Goal: Information Seeking & Learning: Learn about a topic

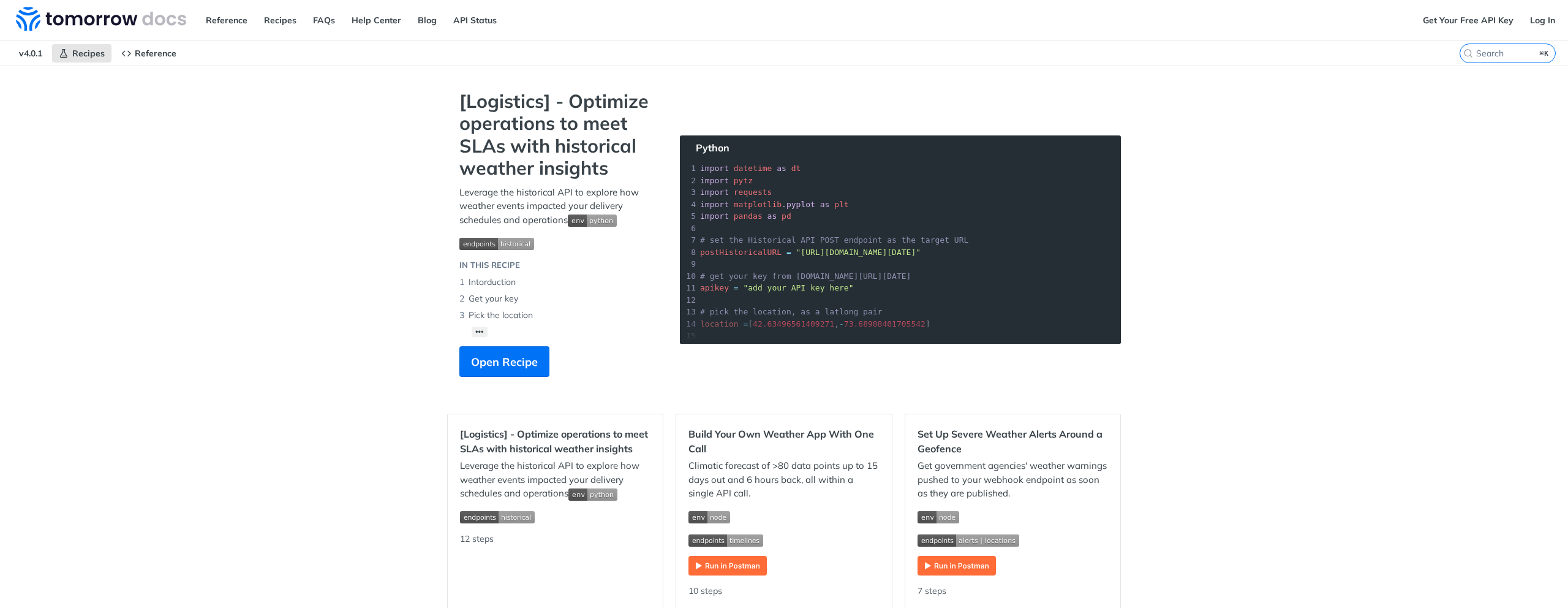
click at [831, 206] on section "[Logistics] - Optimize operations to meet SLAs with historical weather insights…" at bounding box center [784, 246] width 674 height 312
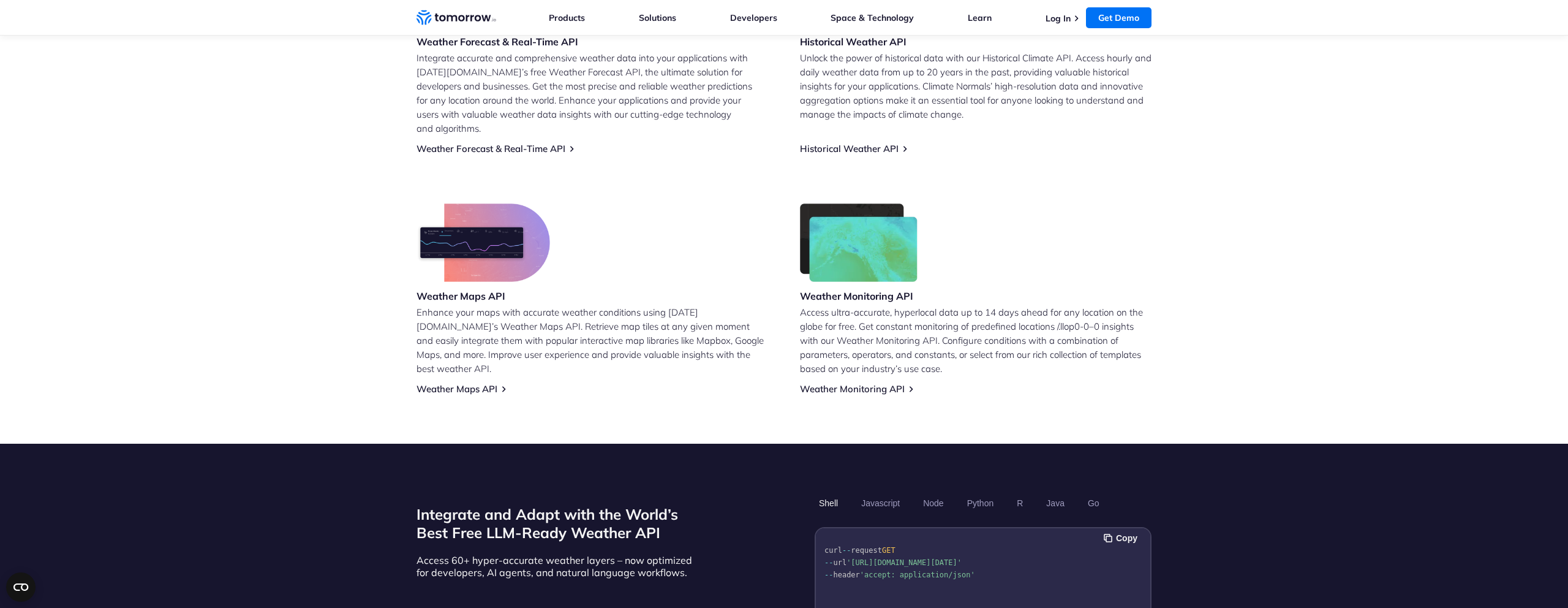
scroll to position [616, 0]
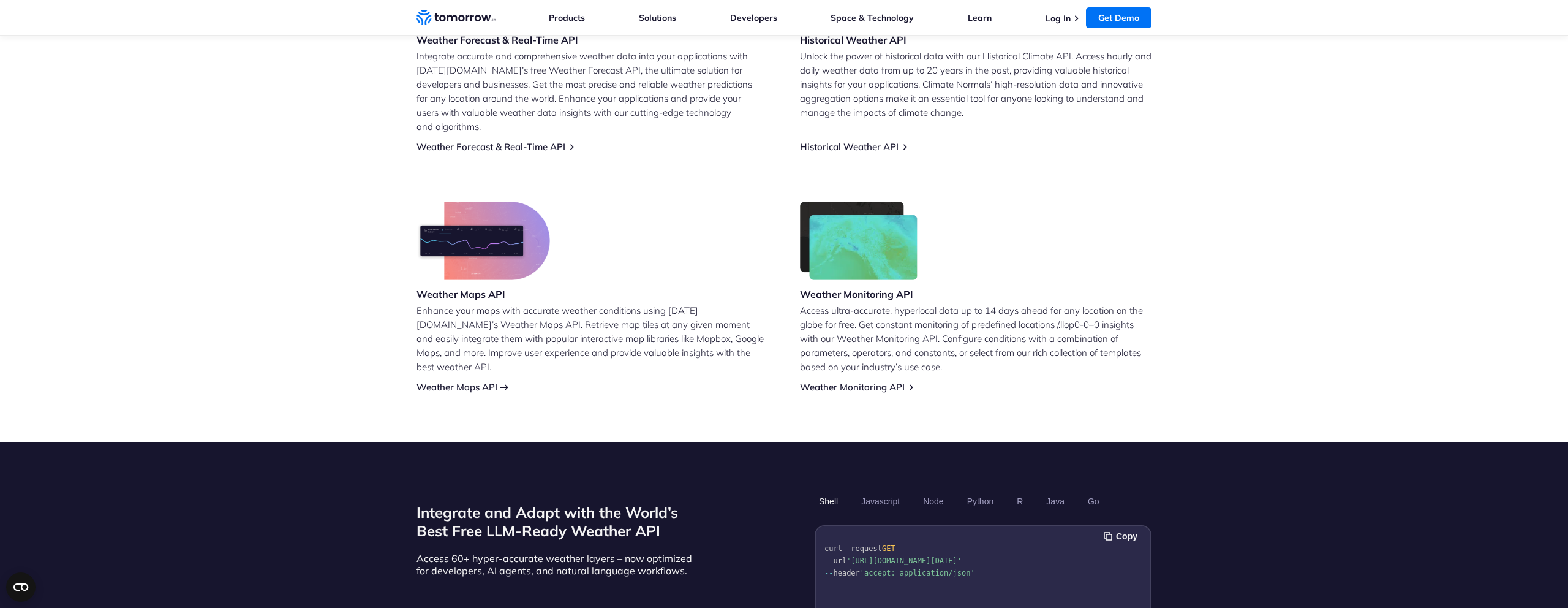
click at [473, 381] on link "Weather Maps API" at bounding box center [457, 386] width 81 height 12
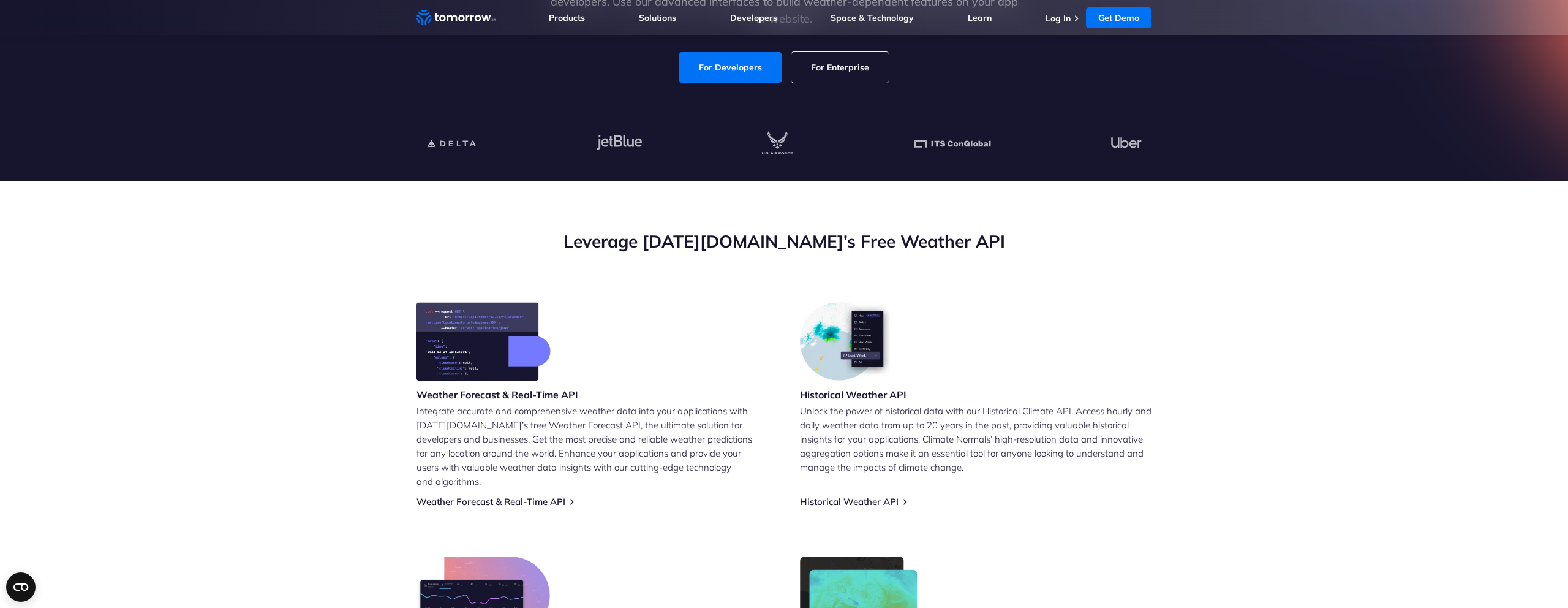
scroll to position [0, 0]
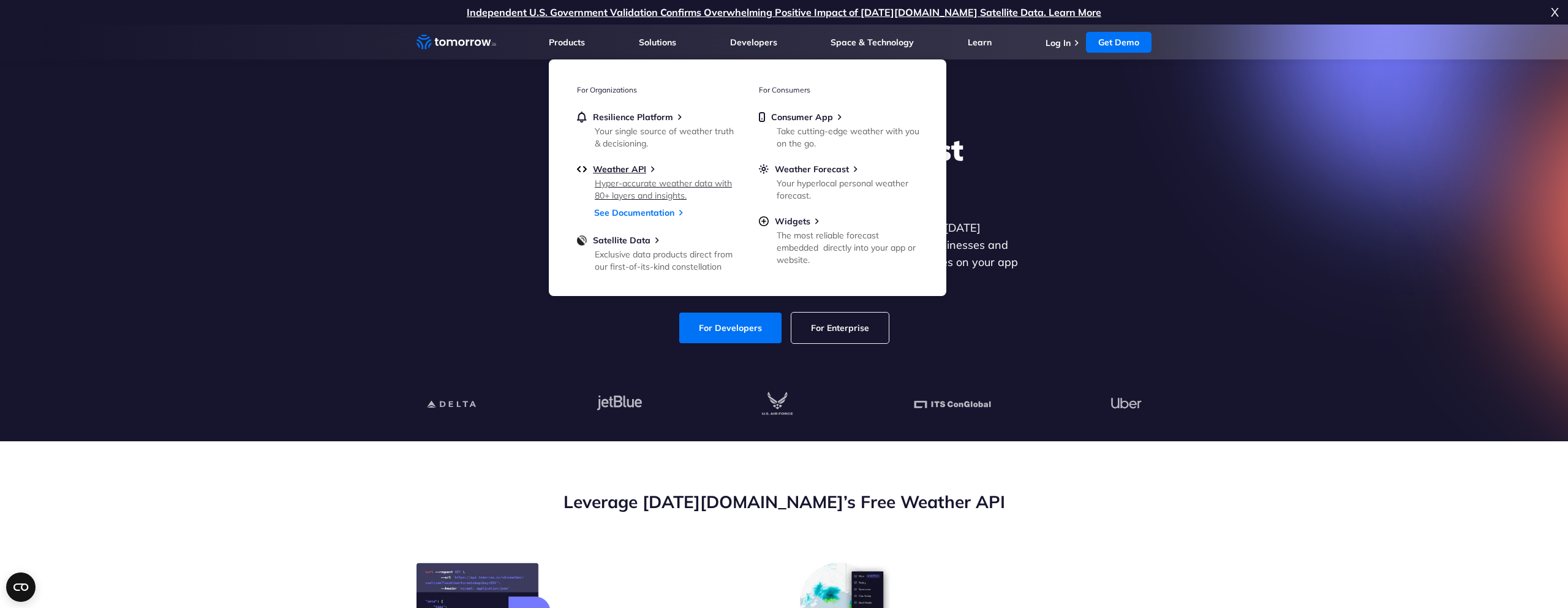
click at [651, 182] on div "Hyper-accurate weather data with 80+ layers and insights." at bounding box center [666, 189] width 143 height 24
click at [663, 260] on div "Exclusive data products direct from our first-of-its-kind constellation" at bounding box center [666, 260] width 143 height 24
click at [824, 180] on div "Your hyperlocal personal weather forecast." at bounding box center [848, 189] width 143 height 24
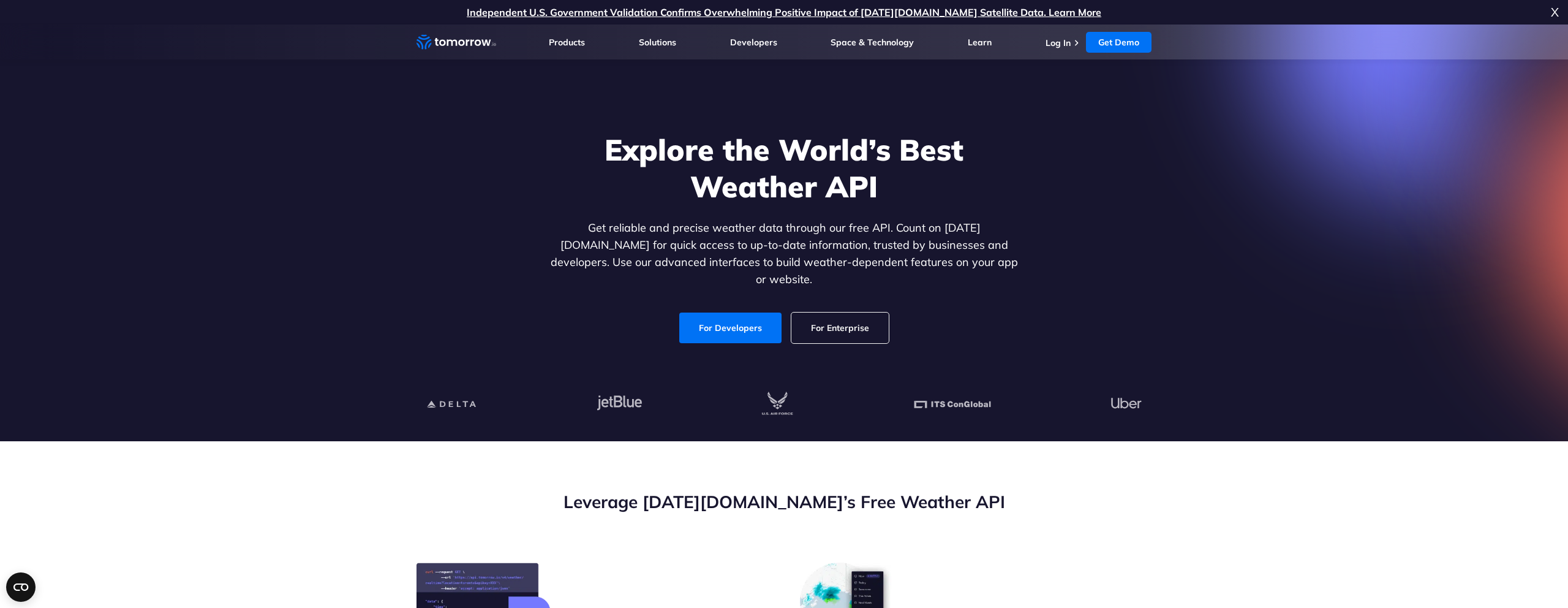
click at [852, 313] on link "For Enterprise" at bounding box center [840, 328] width 97 height 31
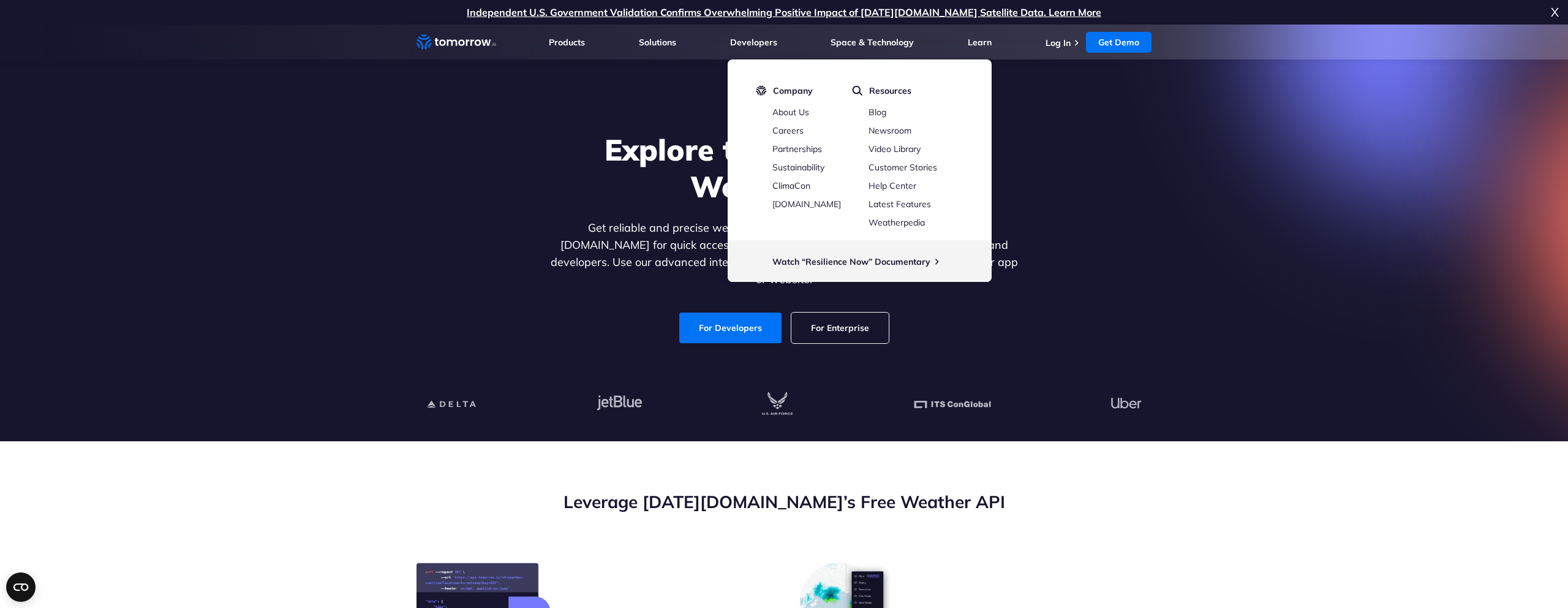
click at [1055, 165] on div "Explore the World’s Best Weather API Get reliable and precise weather data thro…" at bounding box center [784, 237] width 754 height 260
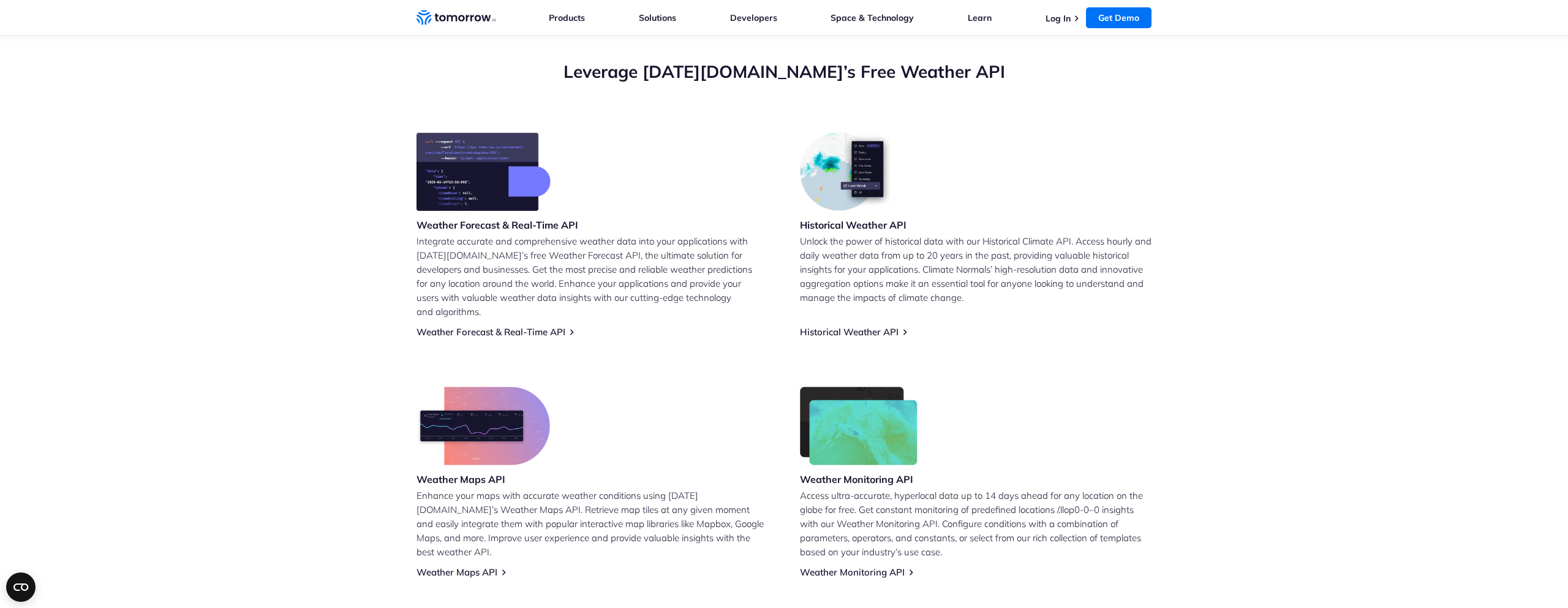
scroll to position [432, 0]
click at [545, 325] on link "Weather Forecast & Real-Time API" at bounding box center [491, 331] width 149 height 12
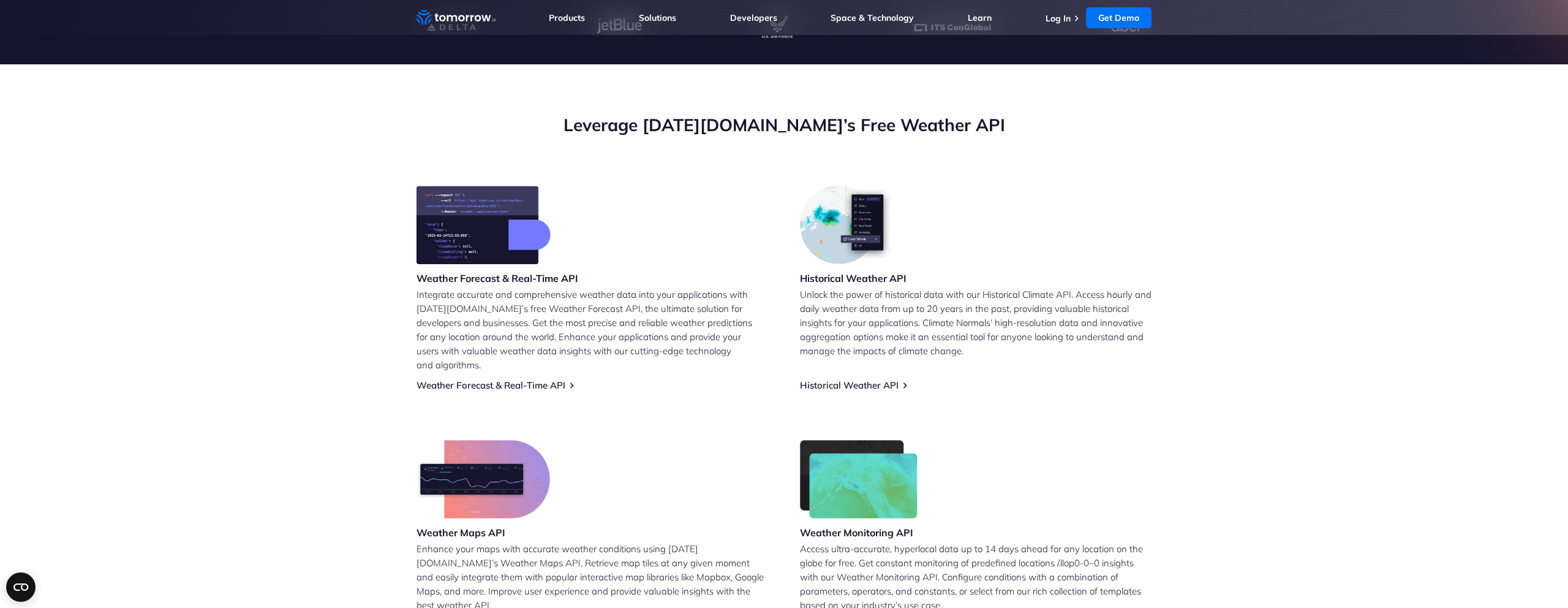
scroll to position [360, 0]
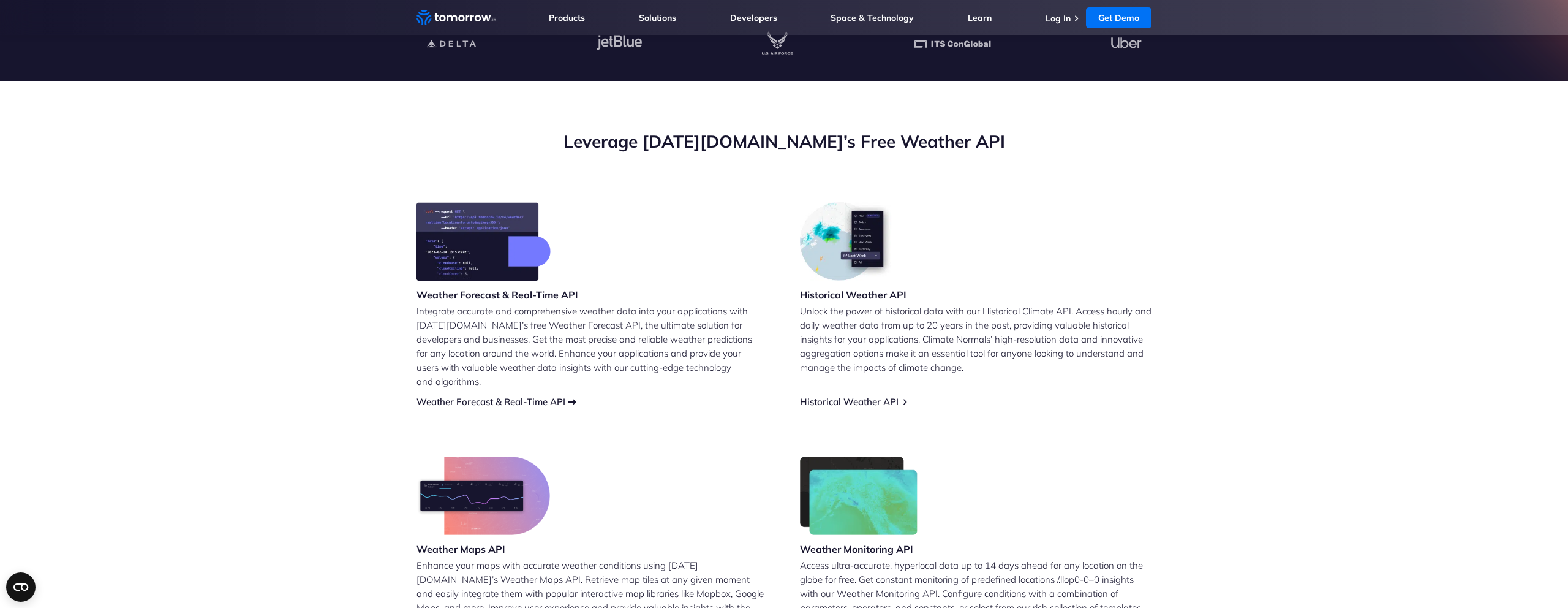
click at [523, 396] on link "Weather Forecast & Real-Time API" at bounding box center [491, 402] width 149 height 12
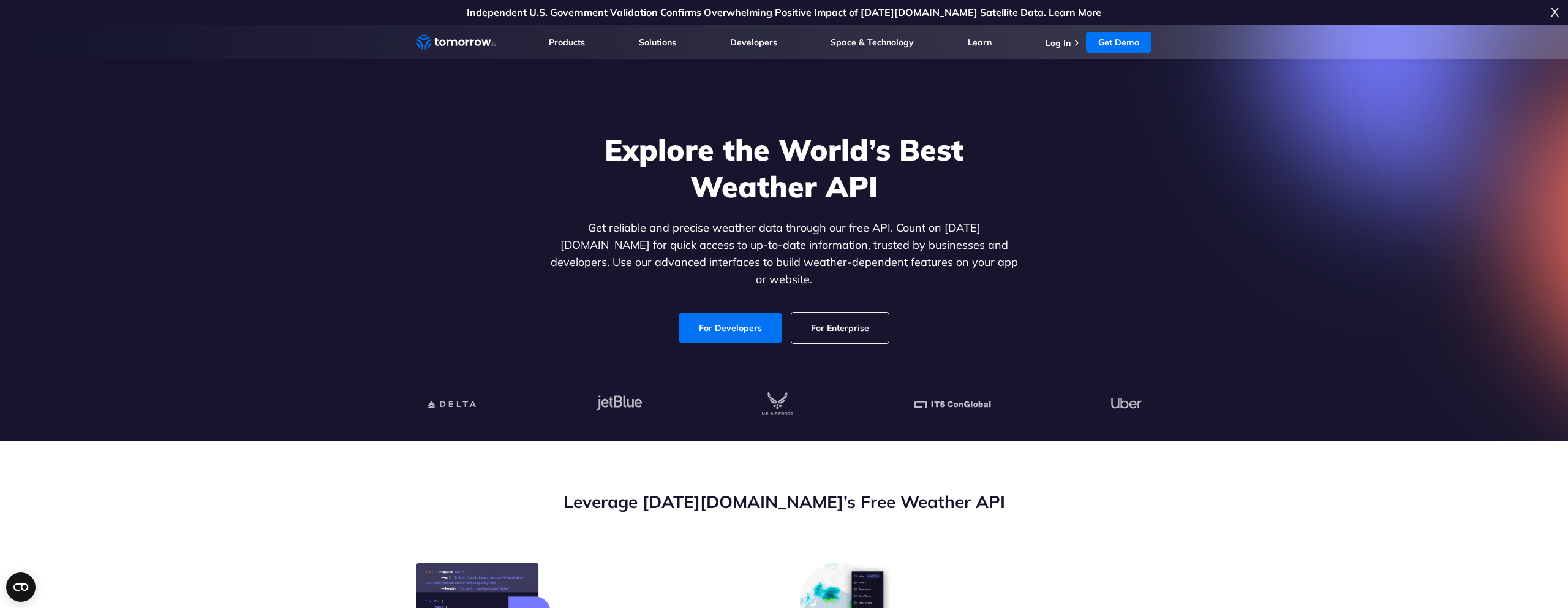
click at [725, 314] on link "For Developers" at bounding box center [731, 328] width 103 height 31
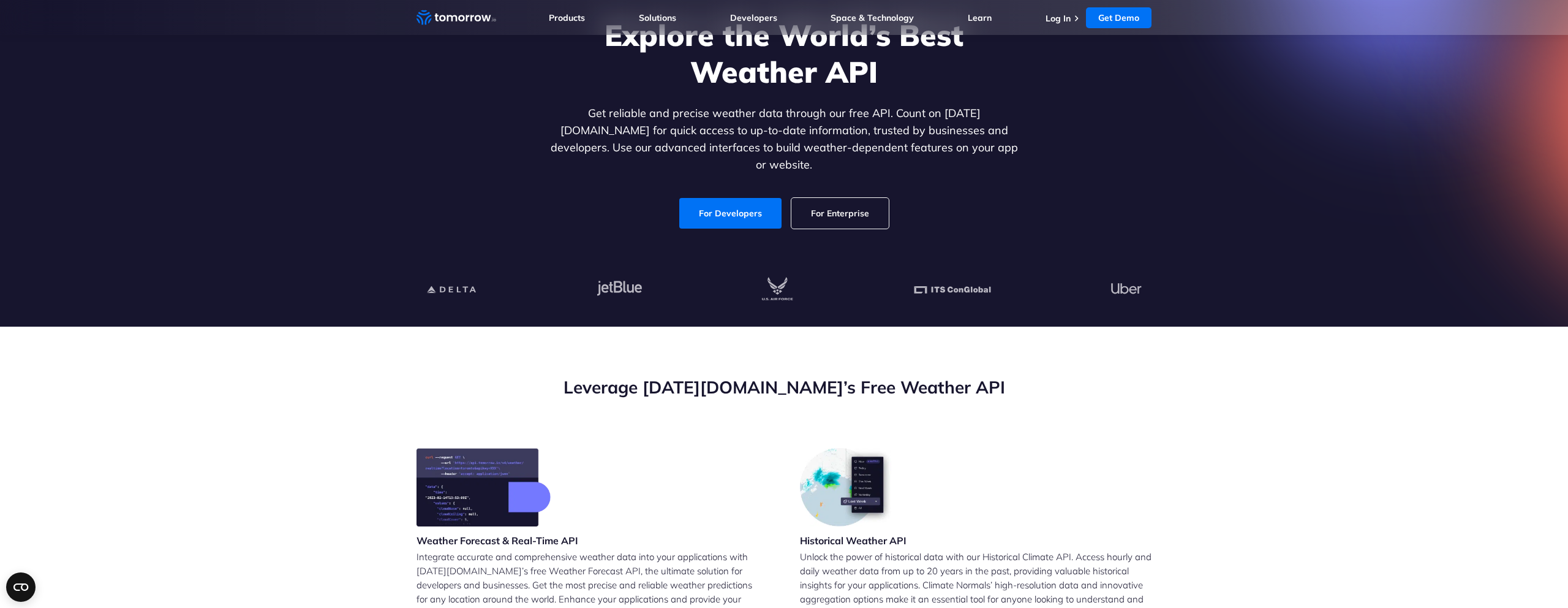
scroll to position [54, 0]
